Goal: Task Accomplishment & Management: Complete application form

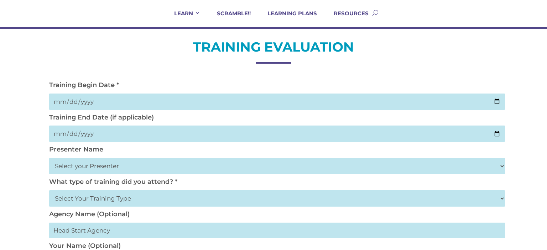
scroll to position [57, 0]
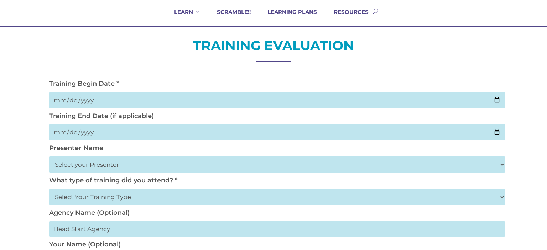
click at [113, 101] on input "date" at bounding box center [277, 100] width 456 height 16
click at [494, 97] on input "date" at bounding box center [277, 100] width 456 height 16
type input "2025-10-02"
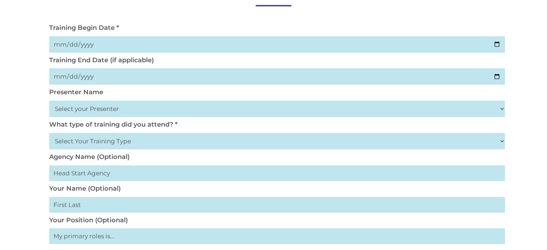
scroll to position [114, 0]
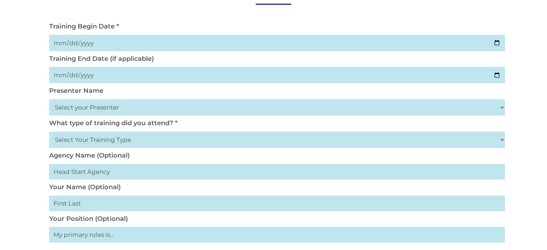
click at [110, 106] on select "Select your Presenter Aaron Dickerson Amy Corkery Cindy Coats Danielle Hensley …" at bounding box center [277, 107] width 456 height 16
click at [37, 114] on div "TRAINING EVALUATION Training Begin Date * 2025-10-02 Training End Date (if appl…" at bounding box center [273, 241] width 547 height 542
click at [109, 112] on select "Select your Presenter Aaron Dickerson Amy Corkery Cindy Coats Danielle Hensley …" at bounding box center [277, 107] width 456 height 16
select select "Nickerson, Trecia"
click at [49, 99] on select "Select your Presenter Aaron Dickerson Amy Corkery Cindy Coats Danielle Hensley …" at bounding box center [277, 107] width 456 height 16
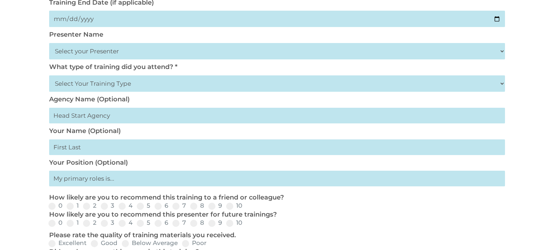
scroll to position [172, 0]
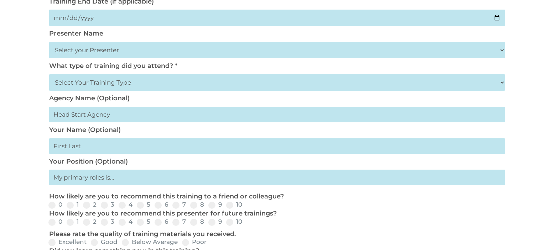
click at [61, 84] on select "Select Your Training Type On-site (at your agency) Virtual Visit Live Group Web…" at bounding box center [277, 82] width 456 height 16
select select "Virtual Visit"
click at [49, 74] on select "Select Your Training Type On-site (at your agency) Virtual Visit Live Group Web…" at bounding box center [277, 82] width 456 height 16
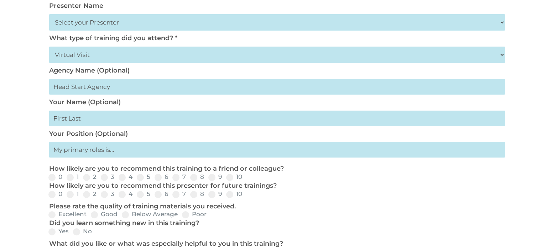
scroll to position [200, 0]
click at [97, 88] on input "text" at bounding box center [277, 86] width 456 height 16
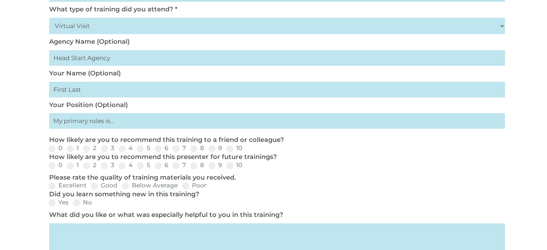
scroll to position [229, 0]
click at [94, 93] on input "text" at bounding box center [277, 90] width 456 height 16
type input "Mao Vang"
click at [81, 128] on input "text" at bounding box center [277, 121] width 456 height 16
type input "Teacher/Caregiver"
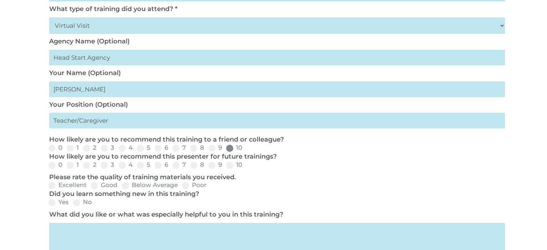
click at [228, 148] on span at bounding box center [229, 148] width 7 height 7
click at [246, 149] on input "10" at bounding box center [248, 151] width 5 height 5
radio input "true"
click at [226, 165] on span at bounding box center [229, 165] width 7 height 7
click at [246, 166] on input "10" at bounding box center [248, 168] width 5 height 5
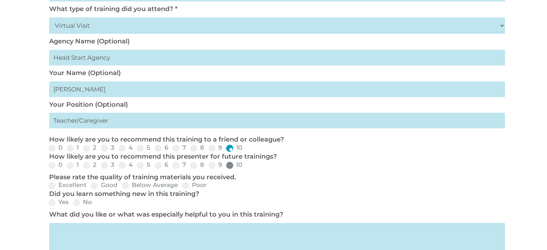
radio input "true"
click at [182, 188] on label "Poor" at bounding box center [194, 185] width 25 height 6
click at [210, 188] on input "Poor" at bounding box center [212, 188] width 5 height 5
radio input "true"
click at [51, 205] on span at bounding box center [51, 203] width 7 height 7
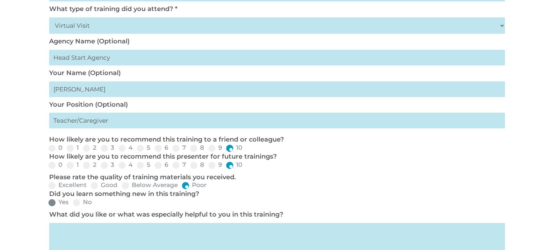
click at [72, 205] on input "Yes" at bounding box center [74, 205] width 5 height 5
radio input "true"
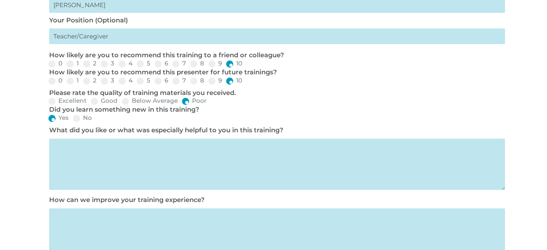
scroll to position [315, 0]
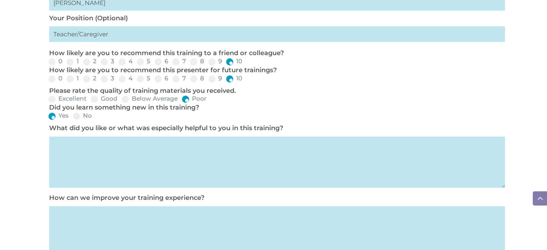
click at [129, 176] on textarea at bounding box center [277, 162] width 456 height 51
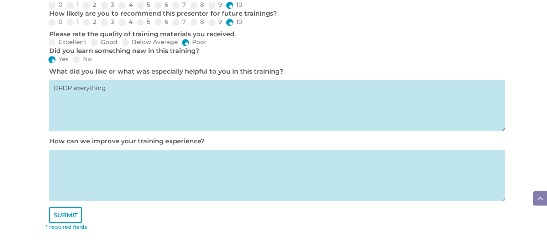
scroll to position [373, 0]
type textarea "DRDP everything"
click at [131, 183] on textarea at bounding box center [277, 174] width 456 height 51
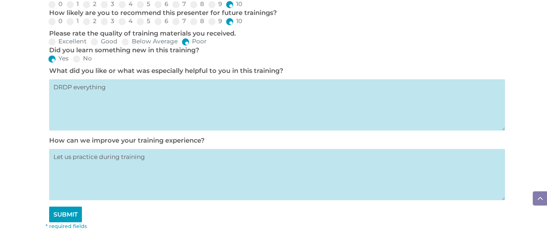
type textarea "Let us practice during training"
click at [62, 223] on input "SUBMIT" at bounding box center [65, 215] width 33 height 16
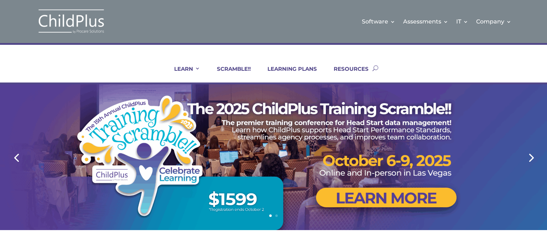
click at [0, 141] on div at bounding box center [273, 157] width 547 height 146
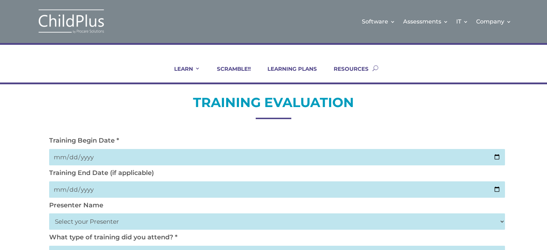
click at [46, 20] on img at bounding box center [71, 22] width 71 height 26
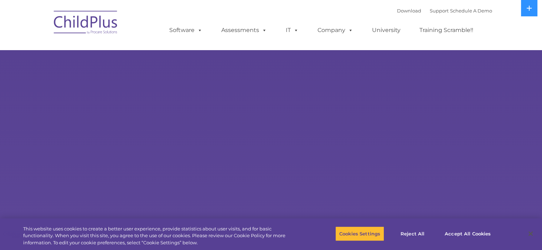
select select "MEDIUM"
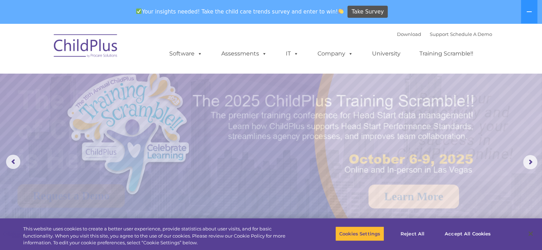
drag, startPoint x: 515, startPoint y: 1, endPoint x: 261, endPoint y: 92, distance: 269.5
click at [261, 92] on img at bounding box center [339, 145] width 340 height 184
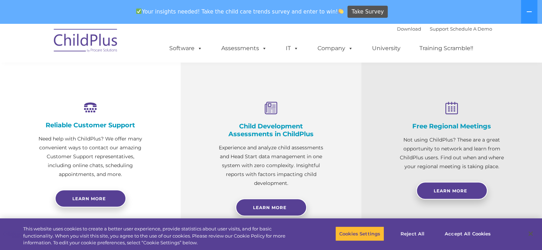
scroll to position [242, 0]
